Goal: Transaction & Acquisition: Purchase product/service

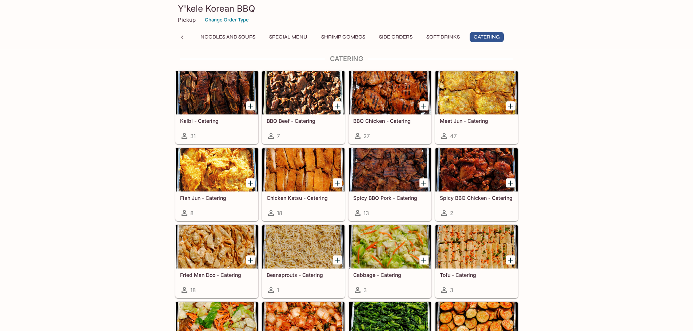
scroll to position [1455, 0]
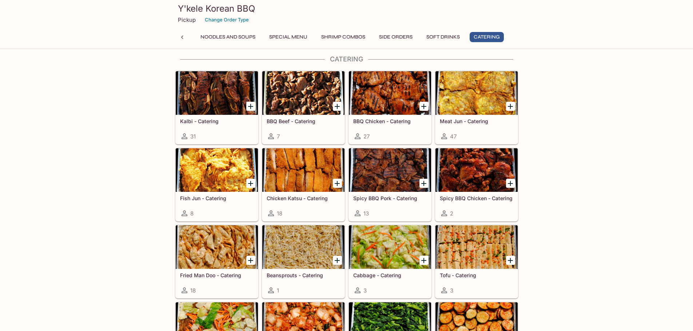
click at [301, 183] on div at bounding box center [303, 170] width 82 height 44
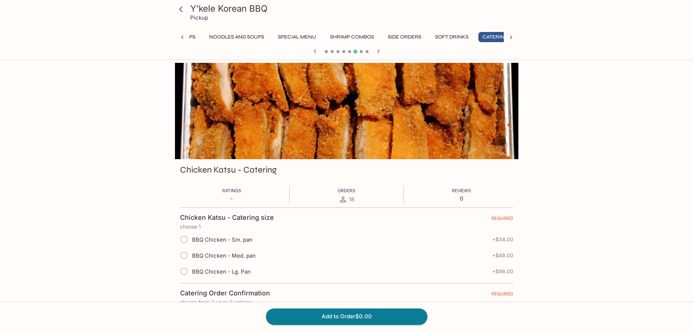
scroll to position [0, 180]
click at [183, 241] on input "BBQ Chicken - Sm. pan" at bounding box center [183, 239] width 15 height 15
radio input "true"
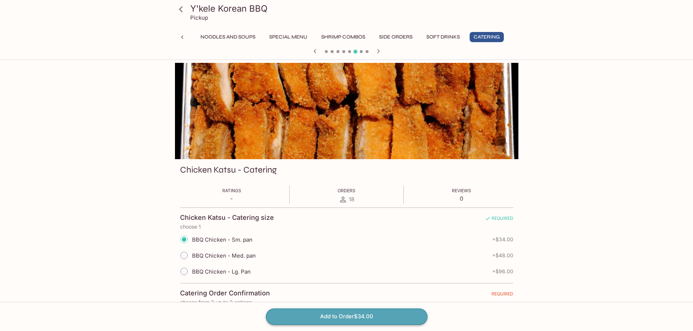
click at [337, 317] on button "Add to Order $34.00" at bounding box center [347, 317] width 162 height 16
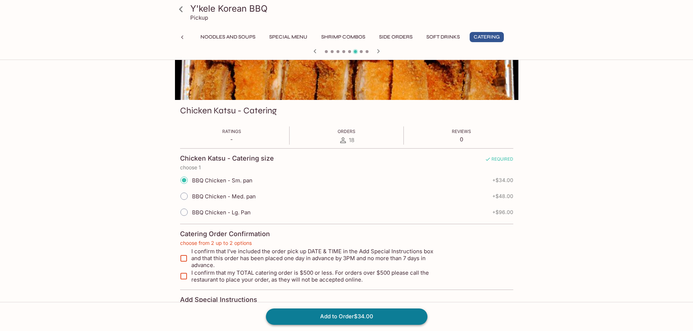
scroll to position [68, 0]
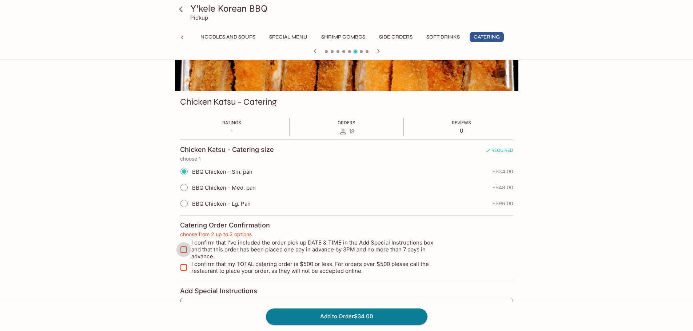
click at [181, 245] on input "I confirm that I’ve included the order pick up DATE & TIME in the Add Special I…" at bounding box center [183, 250] width 15 height 15
checkbox input "true"
click at [184, 266] on input "I confirm that my TOTAL catering order is $500 or less. For orders over $500 pl…" at bounding box center [183, 268] width 15 height 15
checkbox input "true"
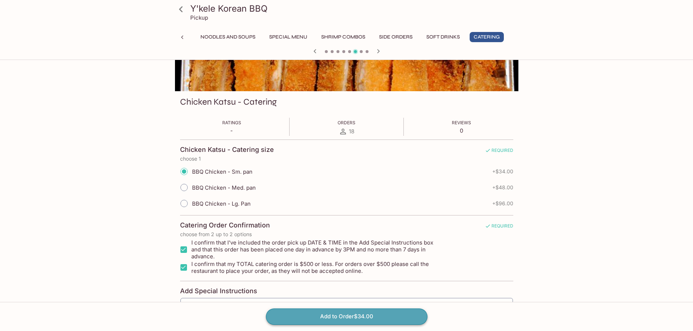
click at [332, 315] on button "Add to Order $34.00" at bounding box center [347, 317] width 162 height 16
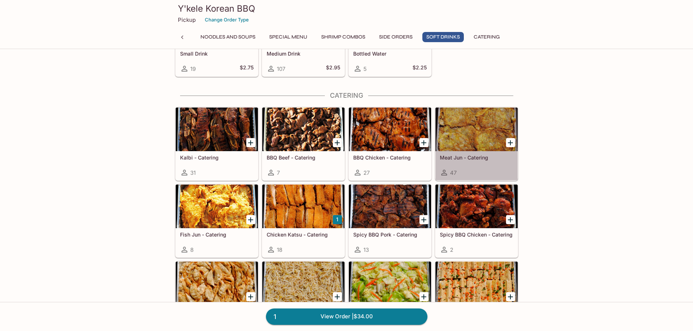
click at [474, 133] on div at bounding box center [477, 130] width 82 height 44
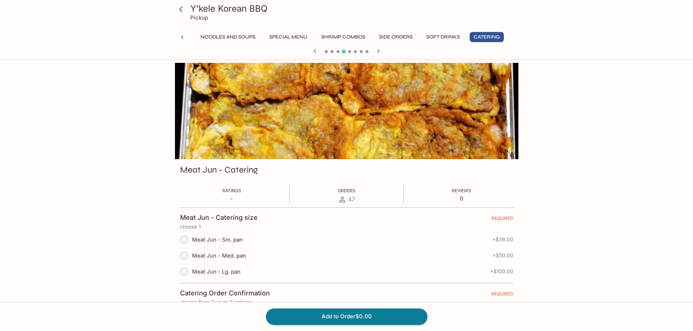
click at [183, 238] on input "Meat Jun - Sm. pan" at bounding box center [183, 239] width 15 height 15
radio input "true"
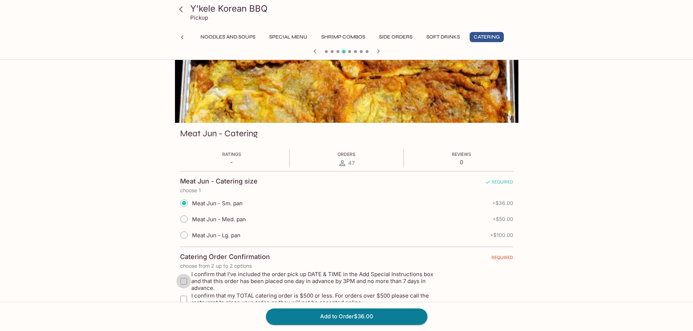
click at [183, 277] on input "I confirm that I’ve included the order pick up DATE & TIME in the Add Special I…" at bounding box center [183, 281] width 15 height 15
checkbox input "true"
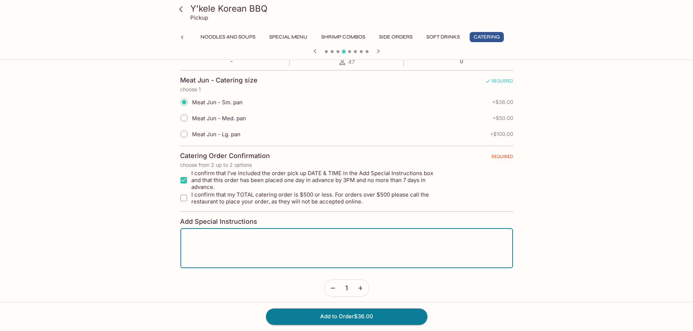
click at [235, 241] on textarea at bounding box center [347, 249] width 322 height 28
type textarea "5"
type textarea "pickup 5:30pm [DATE]"
click at [340, 319] on button "Add to Order $36.00" at bounding box center [347, 317] width 162 height 16
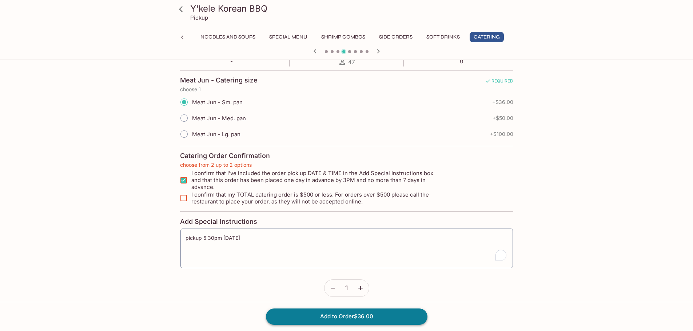
scroll to position [68, 0]
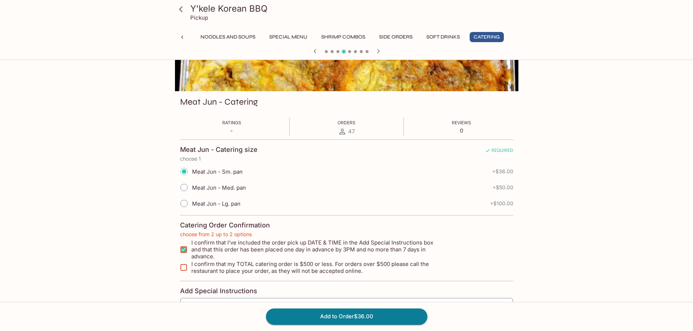
click at [181, 263] on input "I confirm that my TOTAL catering order is $500 or less. For orders over $500 pl…" at bounding box center [183, 268] width 15 height 15
checkbox input "true"
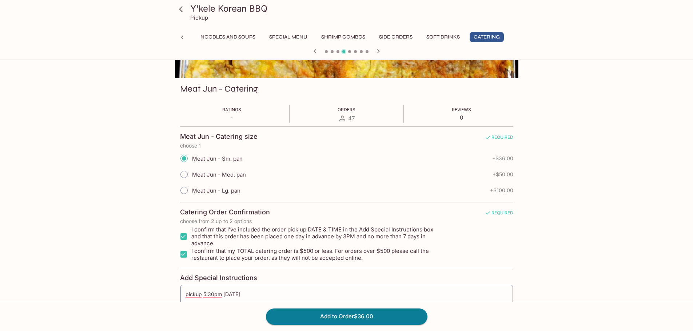
scroll to position [104, 0]
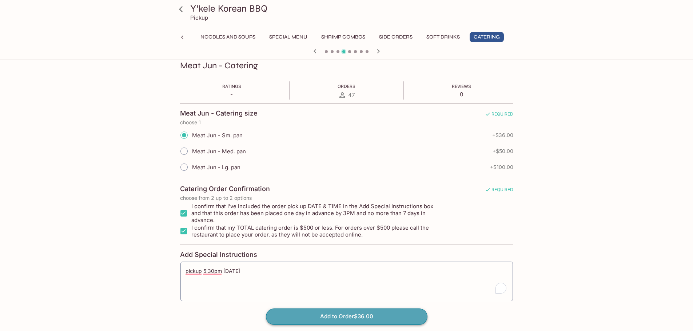
click at [323, 311] on button "Add to Order $36.00" at bounding box center [347, 317] width 162 height 16
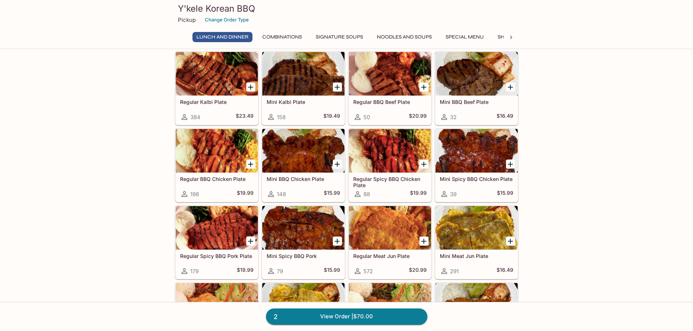
scroll to position [73, 0]
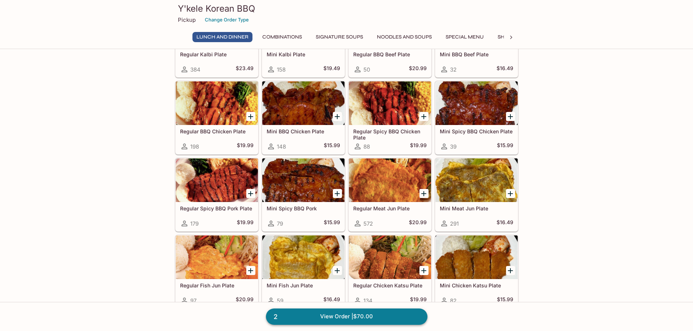
click at [338, 313] on link "2 View Order | $70.00" at bounding box center [347, 317] width 162 height 16
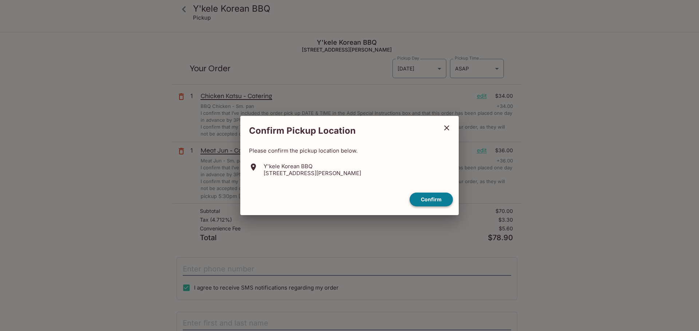
click at [438, 202] on button "Confirm" at bounding box center [430, 200] width 43 height 14
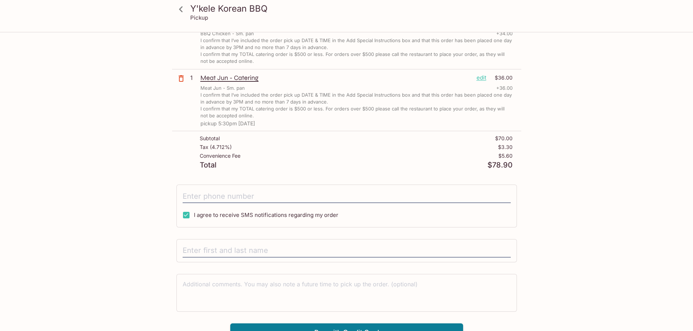
scroll to position [83, 0]
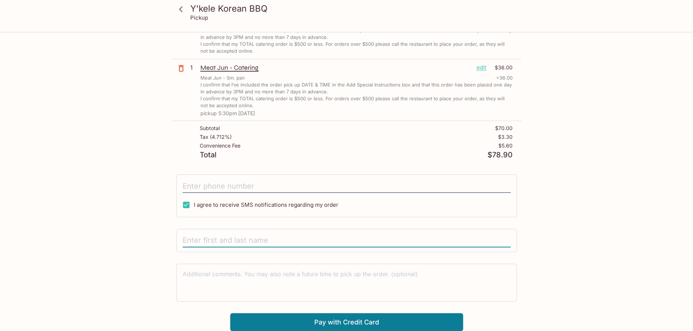
click at [259, 240] on input "text" at bounding box center [347, 241] width 328 height 14
type input "[PERSON_NAME]"
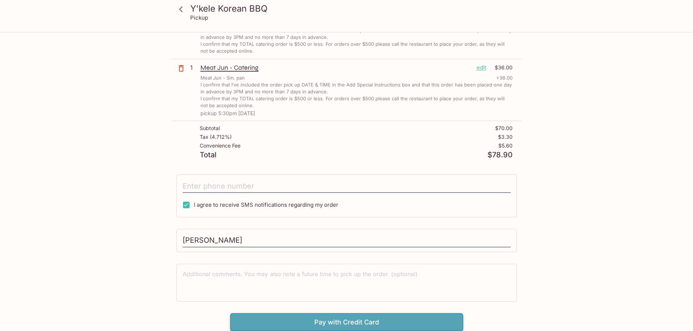
click at [370, 326] on button "Pay with Credit Card" at bounding box center [346, 323] width 233 height 18
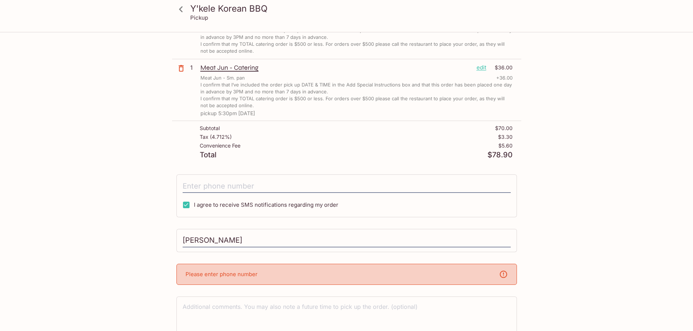
click at [306, 273] on div "Please enter phone number" at bounding box center [346, 274] width 341 height 21
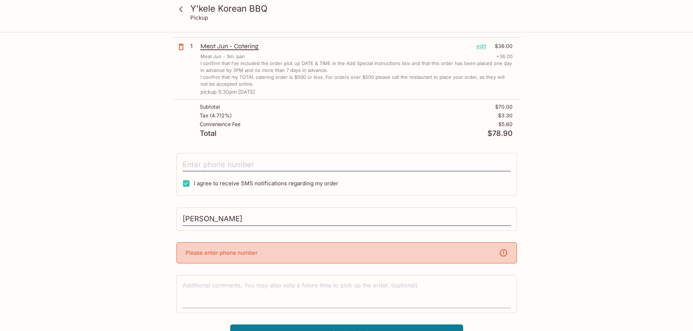
scroll to position [116, 0]
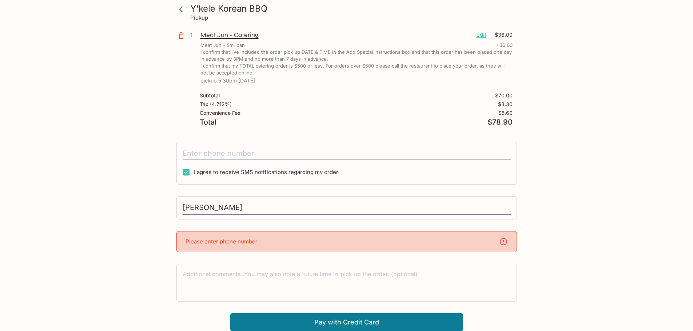
click at [263, 240] on div "Please enter phone number" at bounding box center [346, 241] width 341 height 21
click at [506, 242] on icon at bounding box center [503, 242] width 9 height 9
click at [246, 151] on input "tel" at bounding box center [347, 154] width 328 height 14
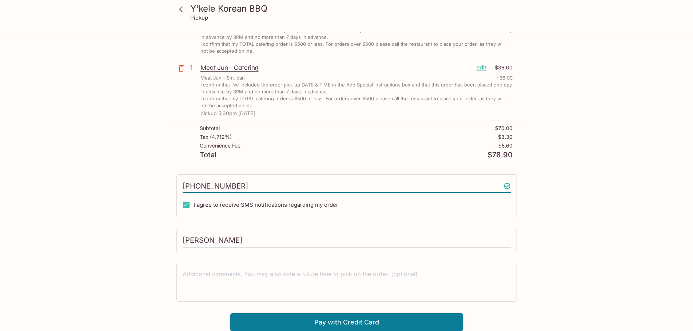
scroll to position [83, 0]
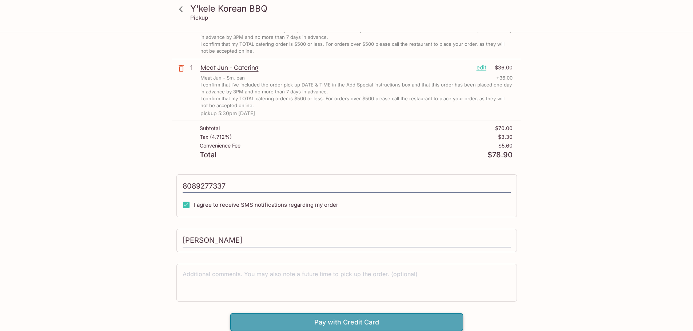
click at [368, 318] on button "Pay with Credit Card" at bounding box center [346, 323] width 233 height 18
type input "[PHONE_NUMBER]"
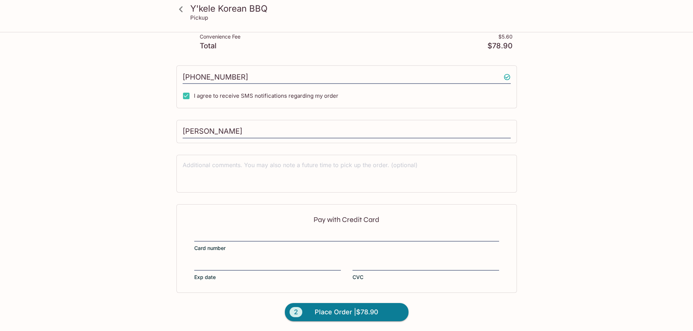
scroll to position [192, 0]
